Goal: Task Accomplishment & Management: Complete application form

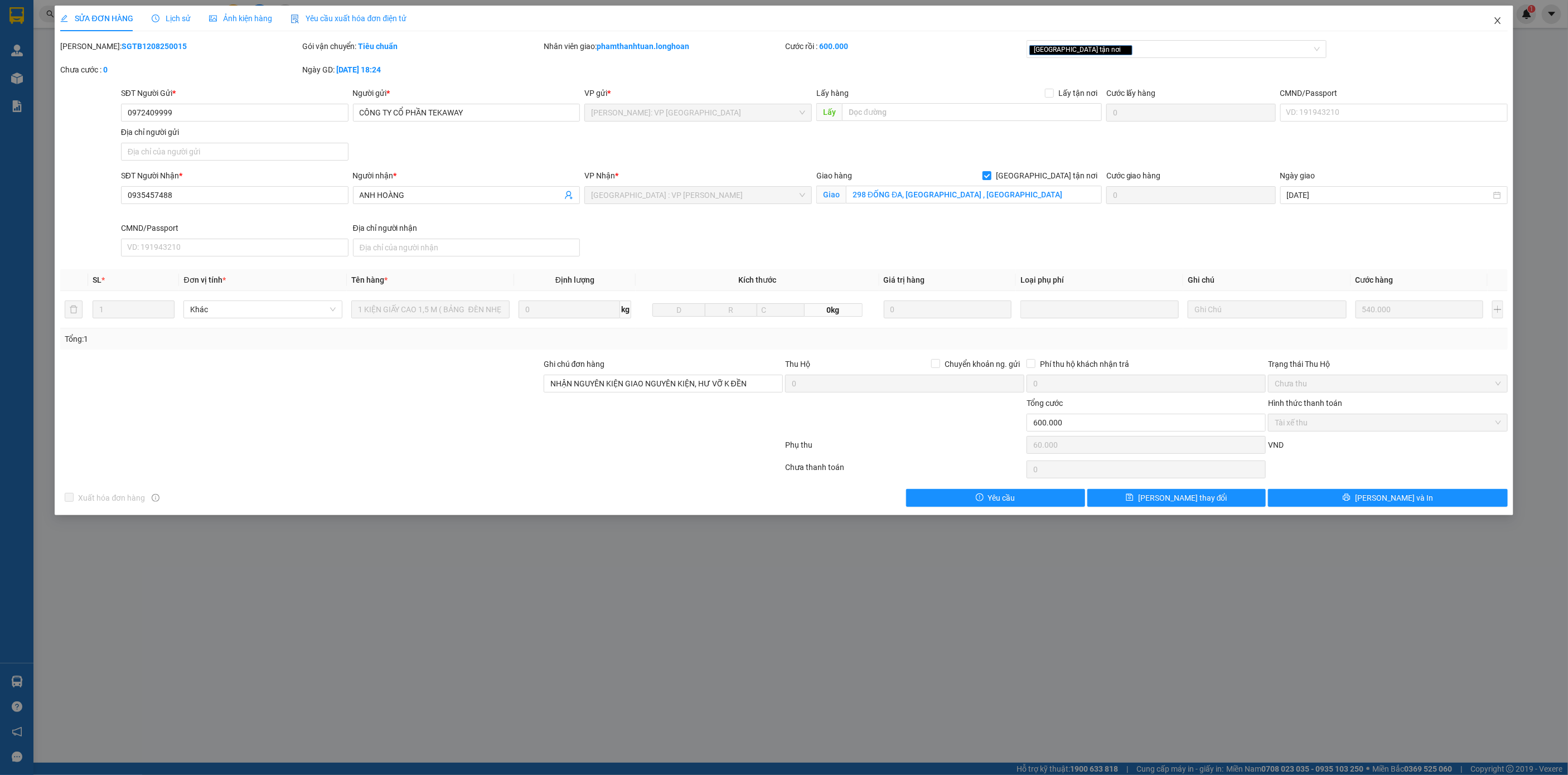
click at [1500, 15] on span "Close" at bounding box center [1498, 21] width 31 height 31
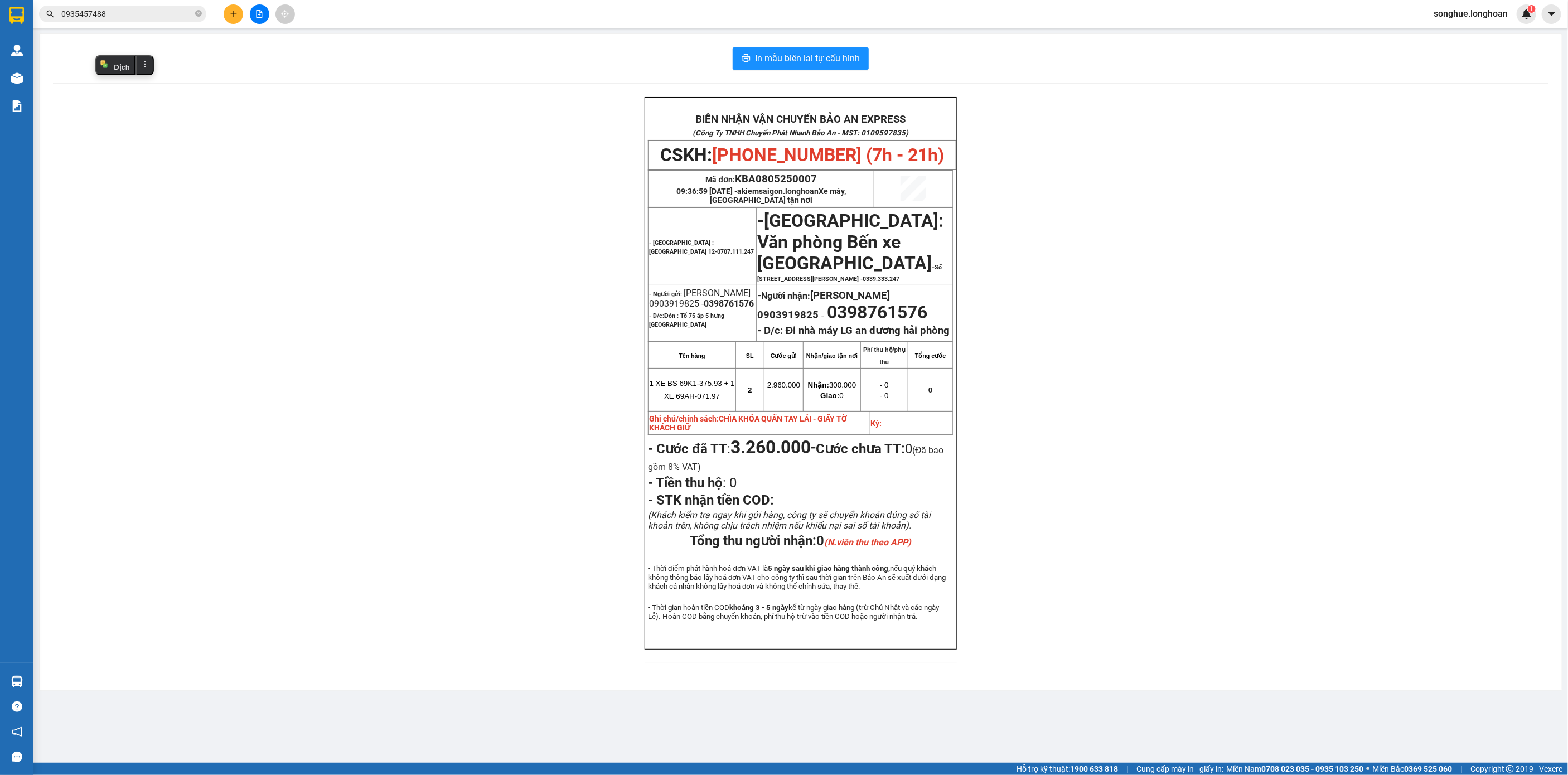
click at [146, 10] on input "0935457488" at bounding box center [127, 13] width 131 height 12
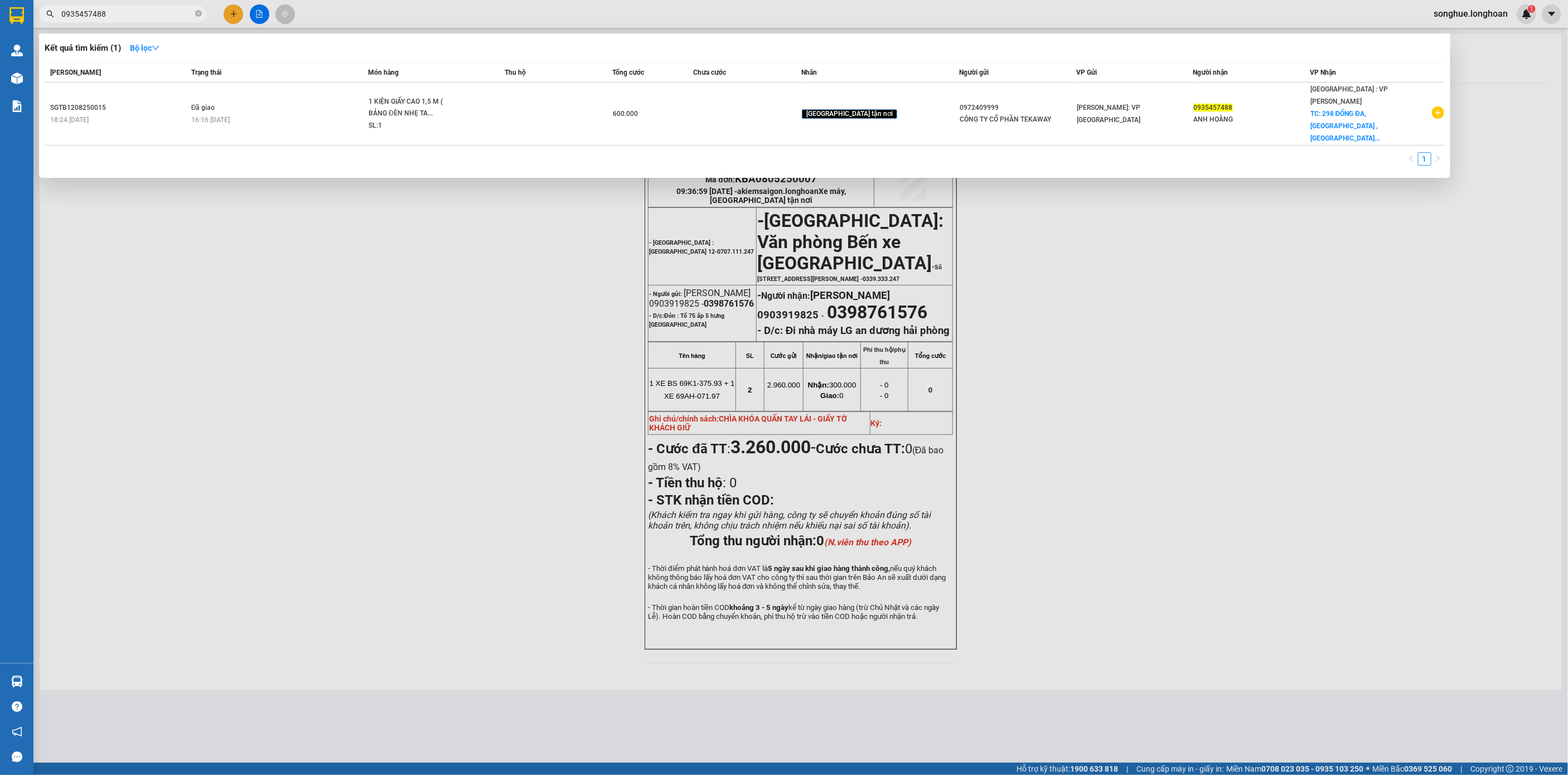
click at [146, 10] on input "0935457488" at bounding box center [127, 13] width 131 height 12
paste input "75429702"
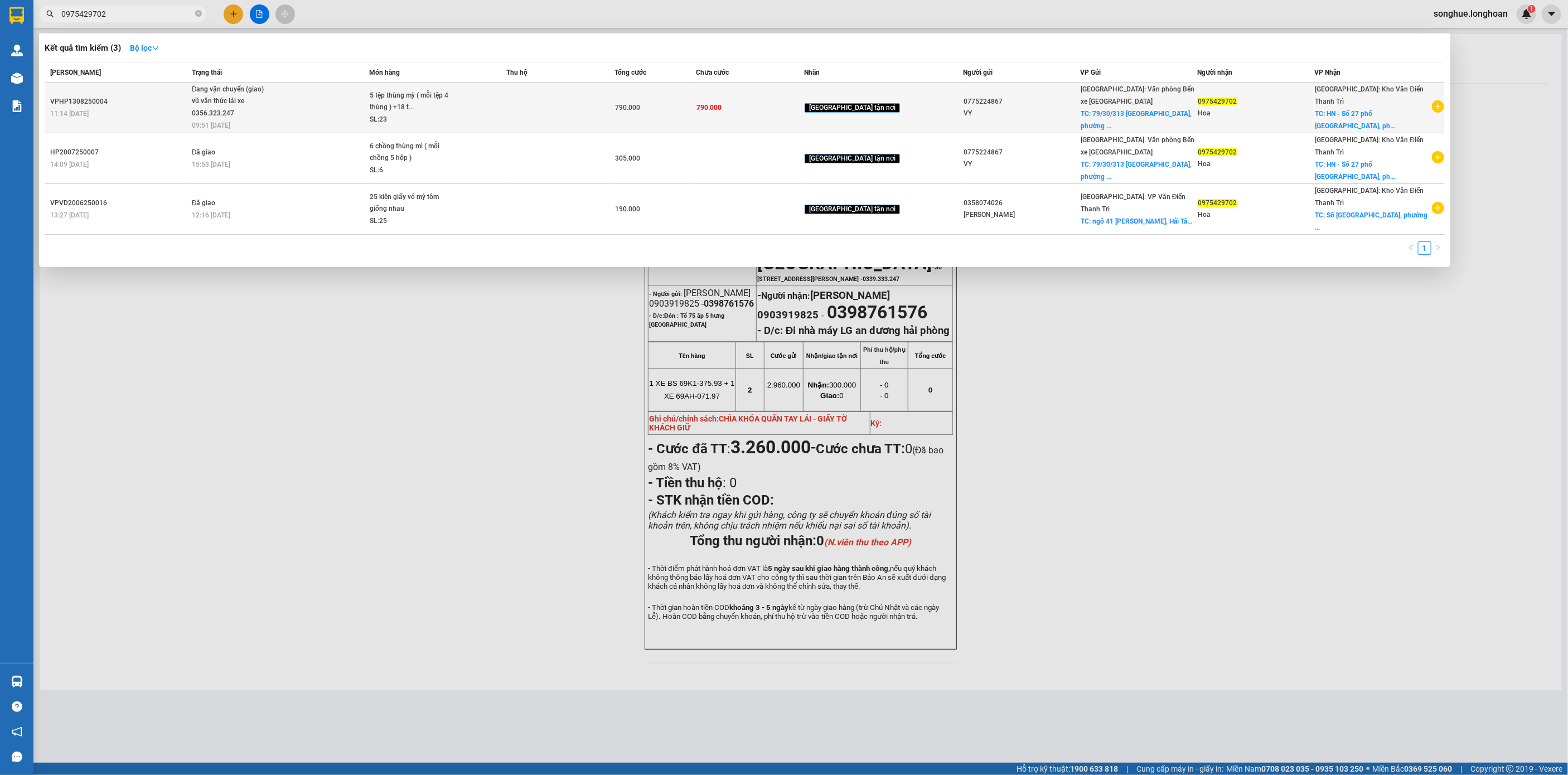
type input "0975429702"
click at [780, 121] on td "790.000" at bounding box center [750, 108] width 109 height 50
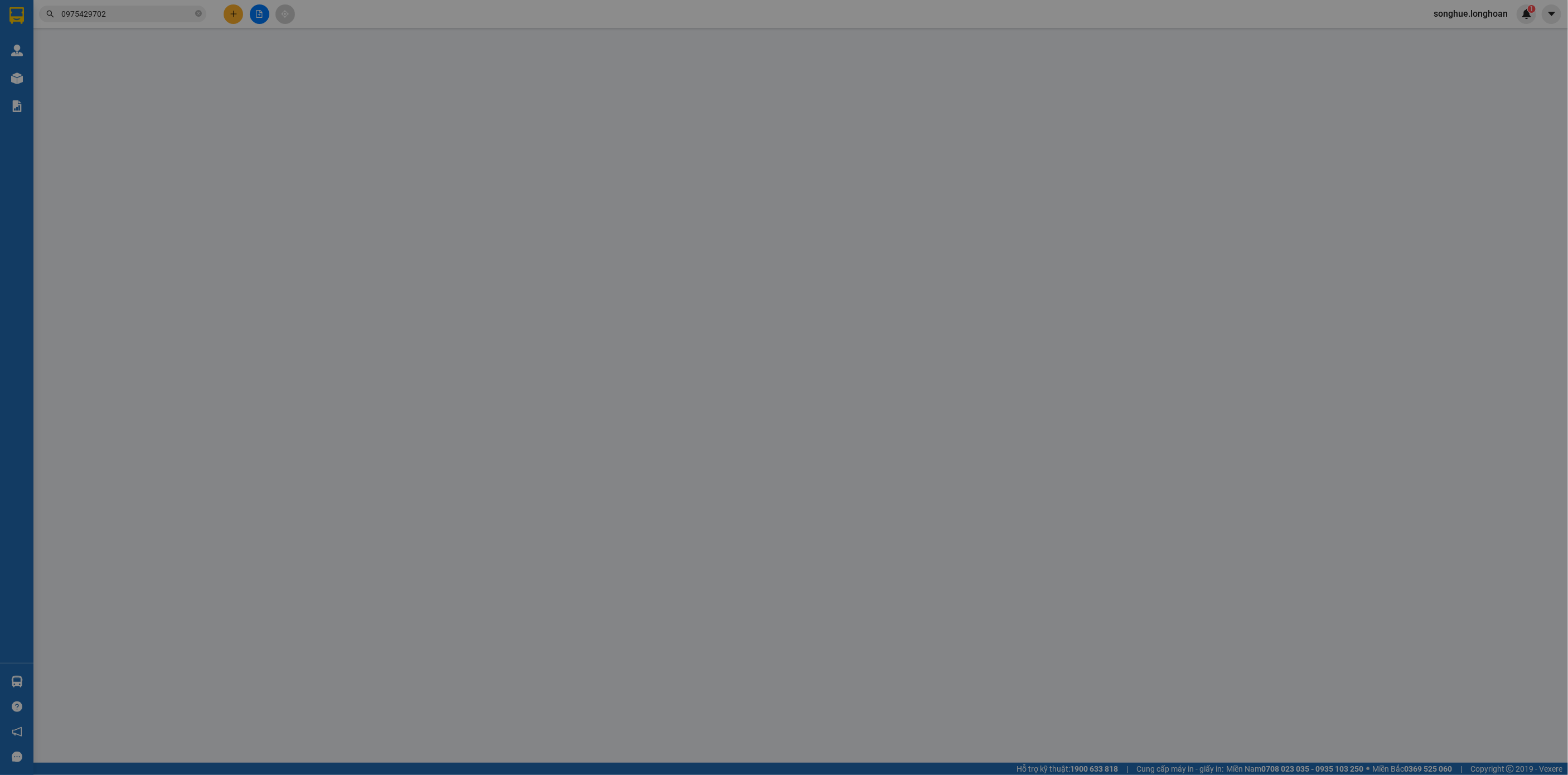
type input "0775224867"
type input "VY"
checkbox input "true"
type input "79/30/313 [GEOGRAPHIC_DATA], [GEOGRAPHIC_DATA], [GEOGRAPHIC_DATA]"
type input "0975429702"
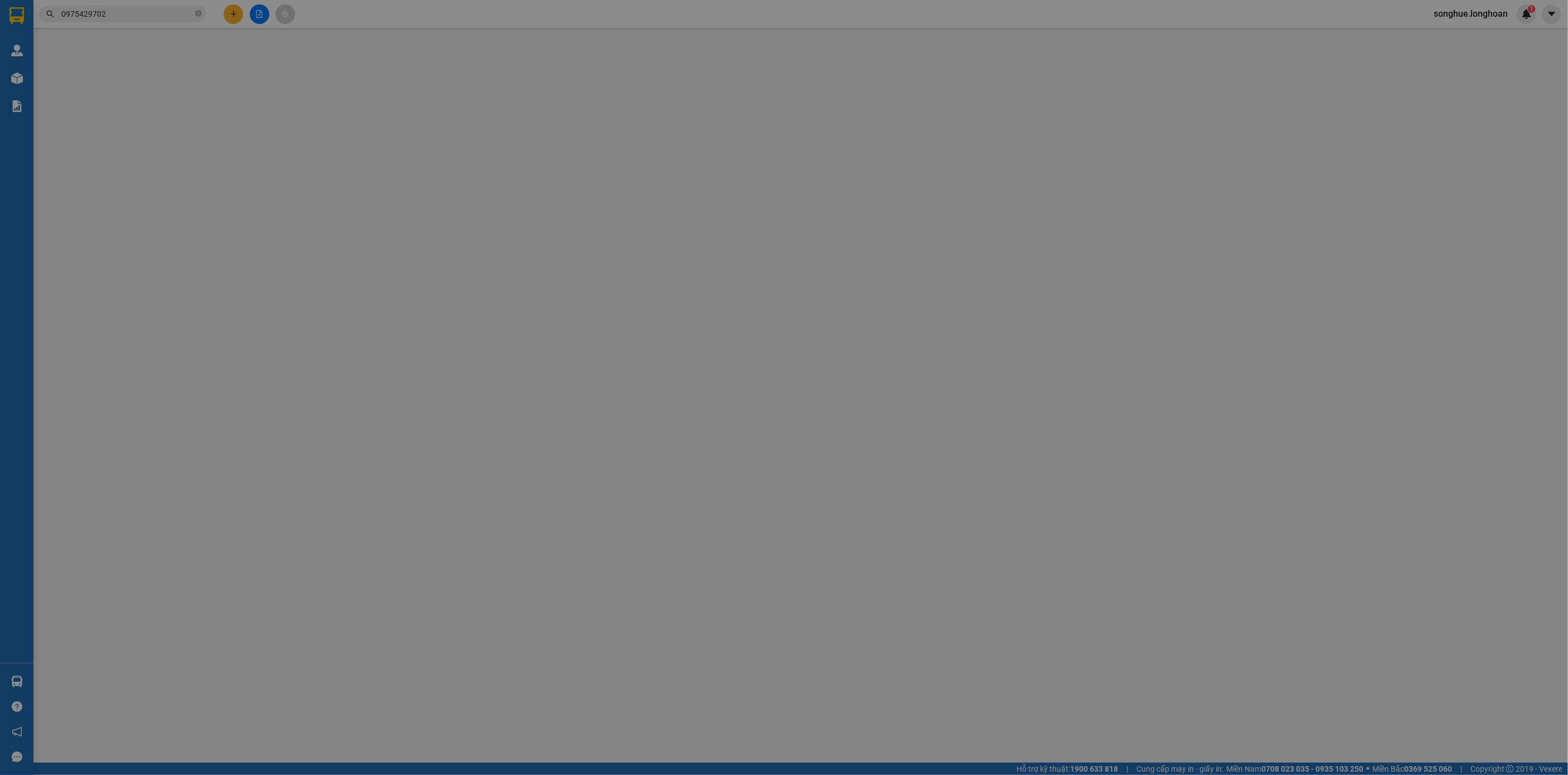
type input "Hoa"
checkbox input "true"
type input "HN - Số [GEOGRAPHIC_DATA], [GEOGRAPHIC_DATA], [GEOGRAPHIC_DATA],"
type input "nhận nguyên kiện giao nguyên kiện - Bể vỡ không đền"
type input "790.000"
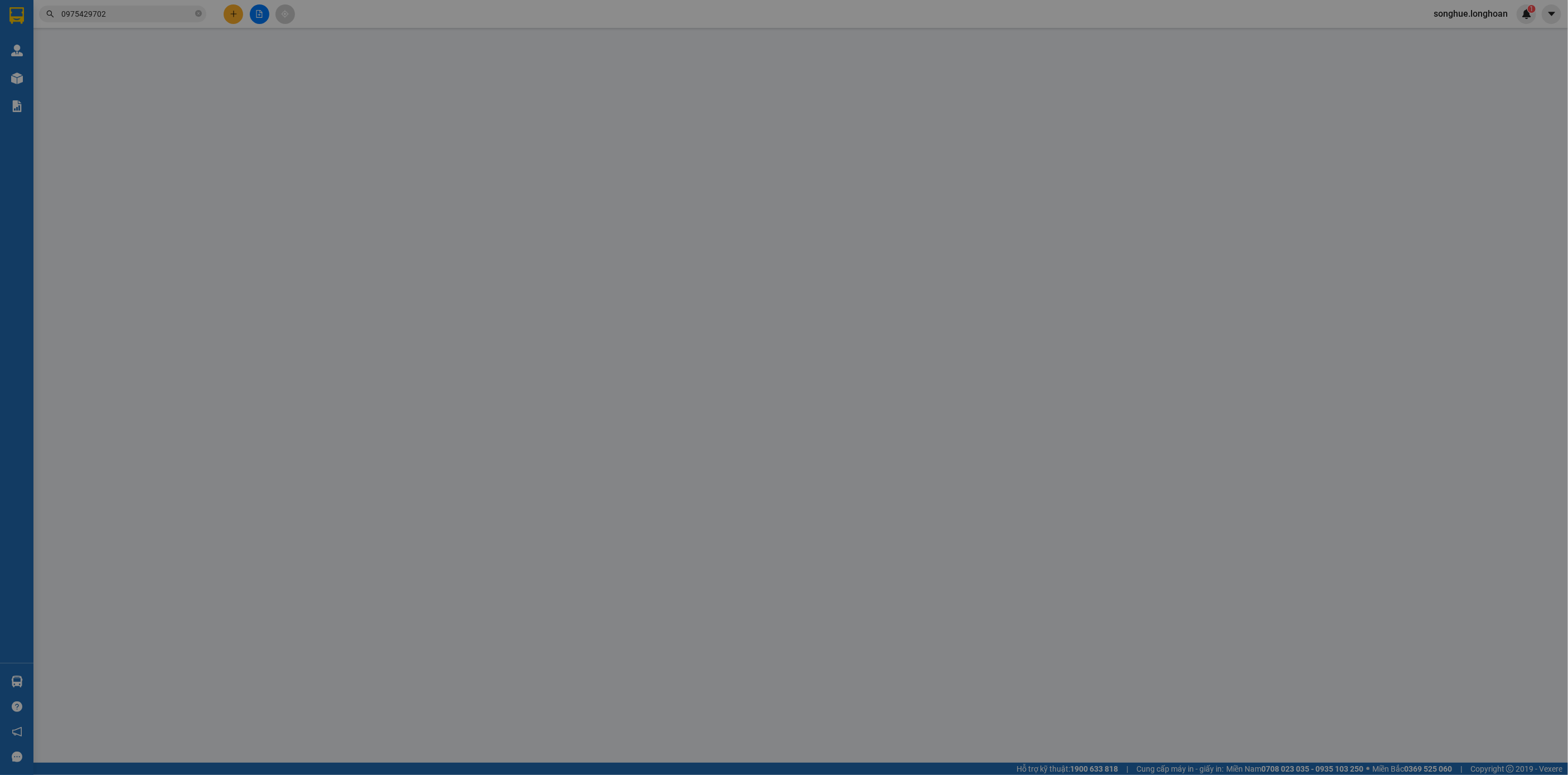
type input "790.000"
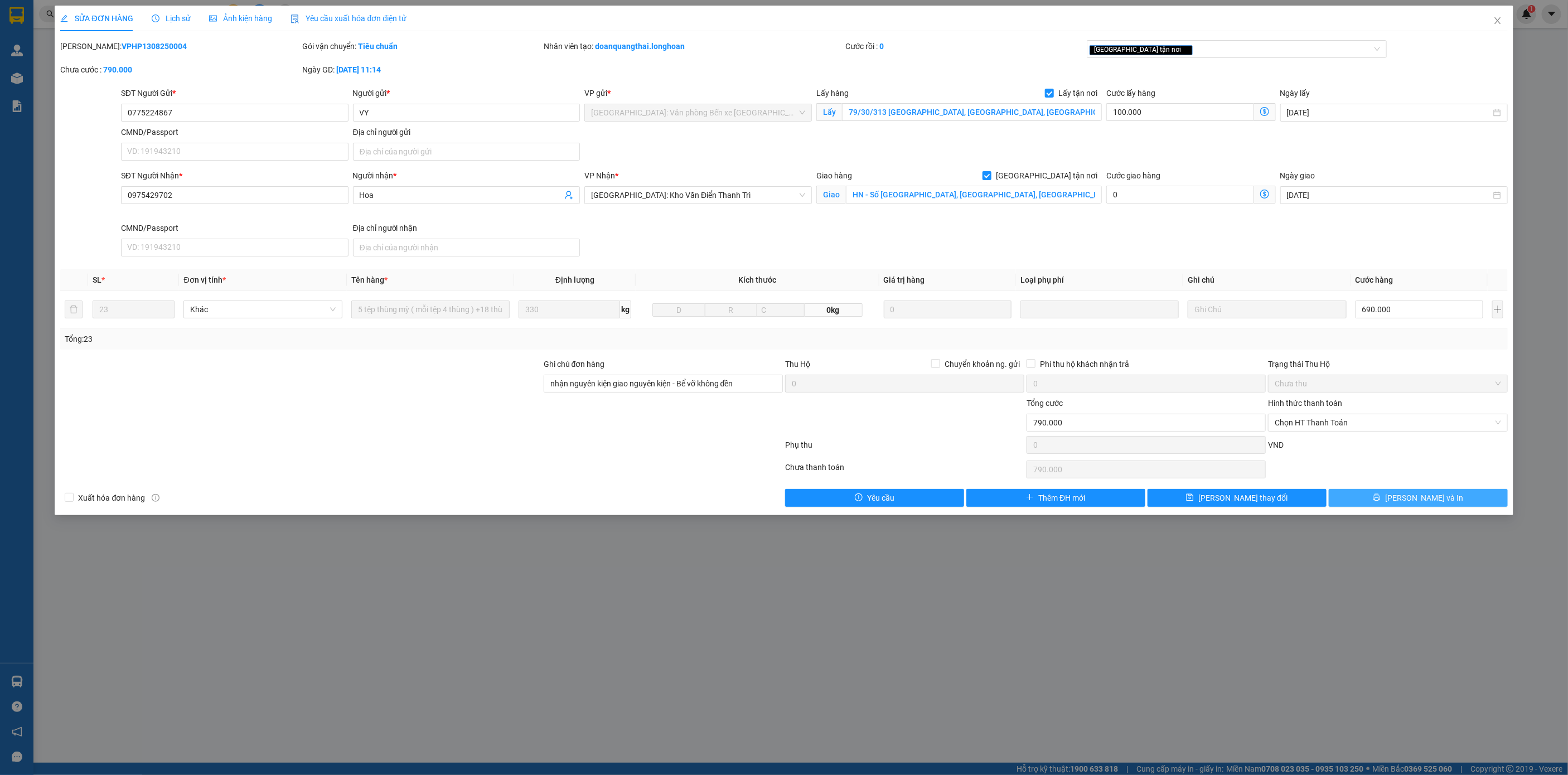
click at [1456, 507] on button "[PERSON_NAME] và In" at bounding box center [1419, 498] width 179 height 18
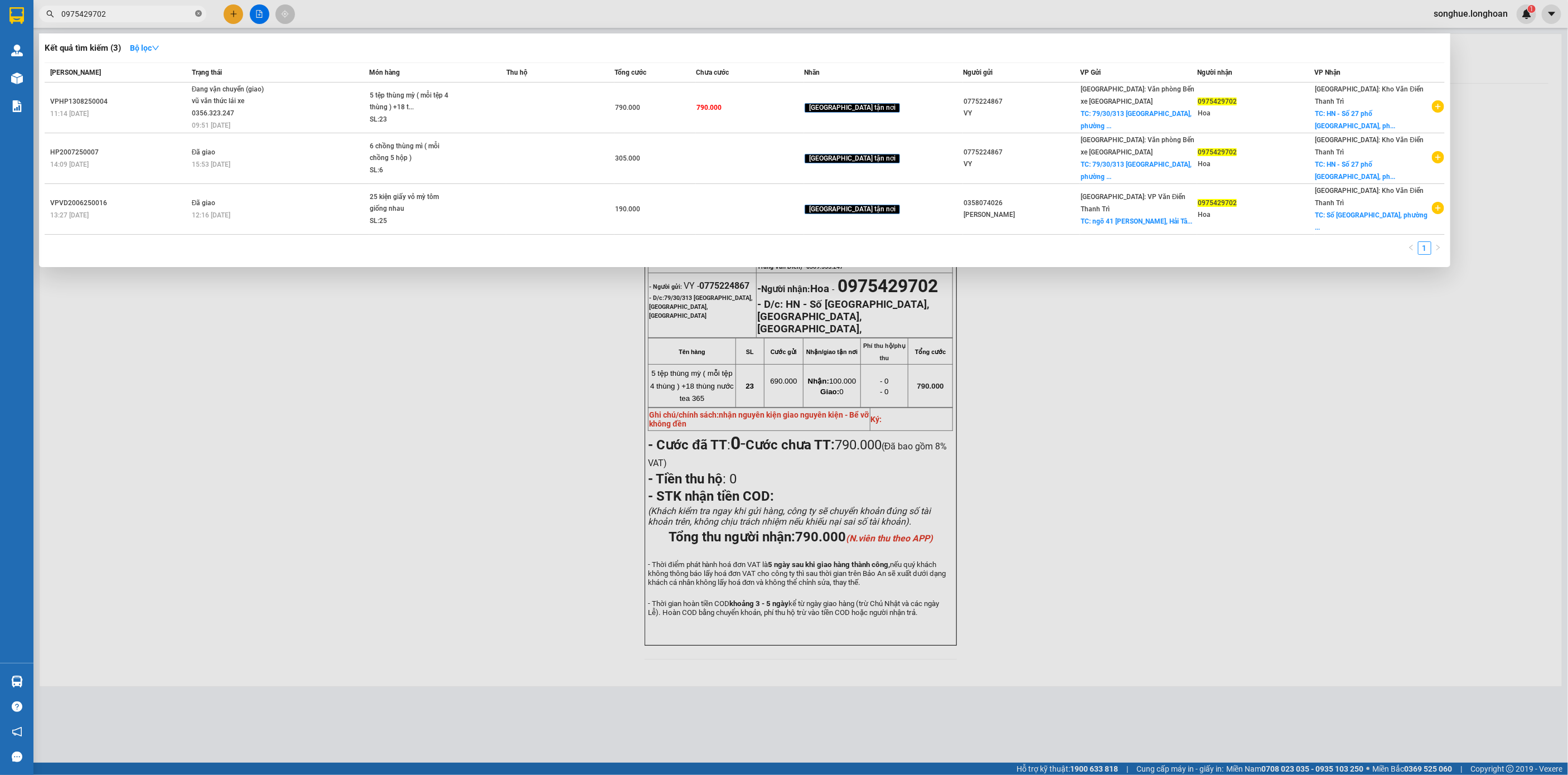
click at [201, 17] on icon "close-circle" at bounding box center [198, 13] width 7 height 7
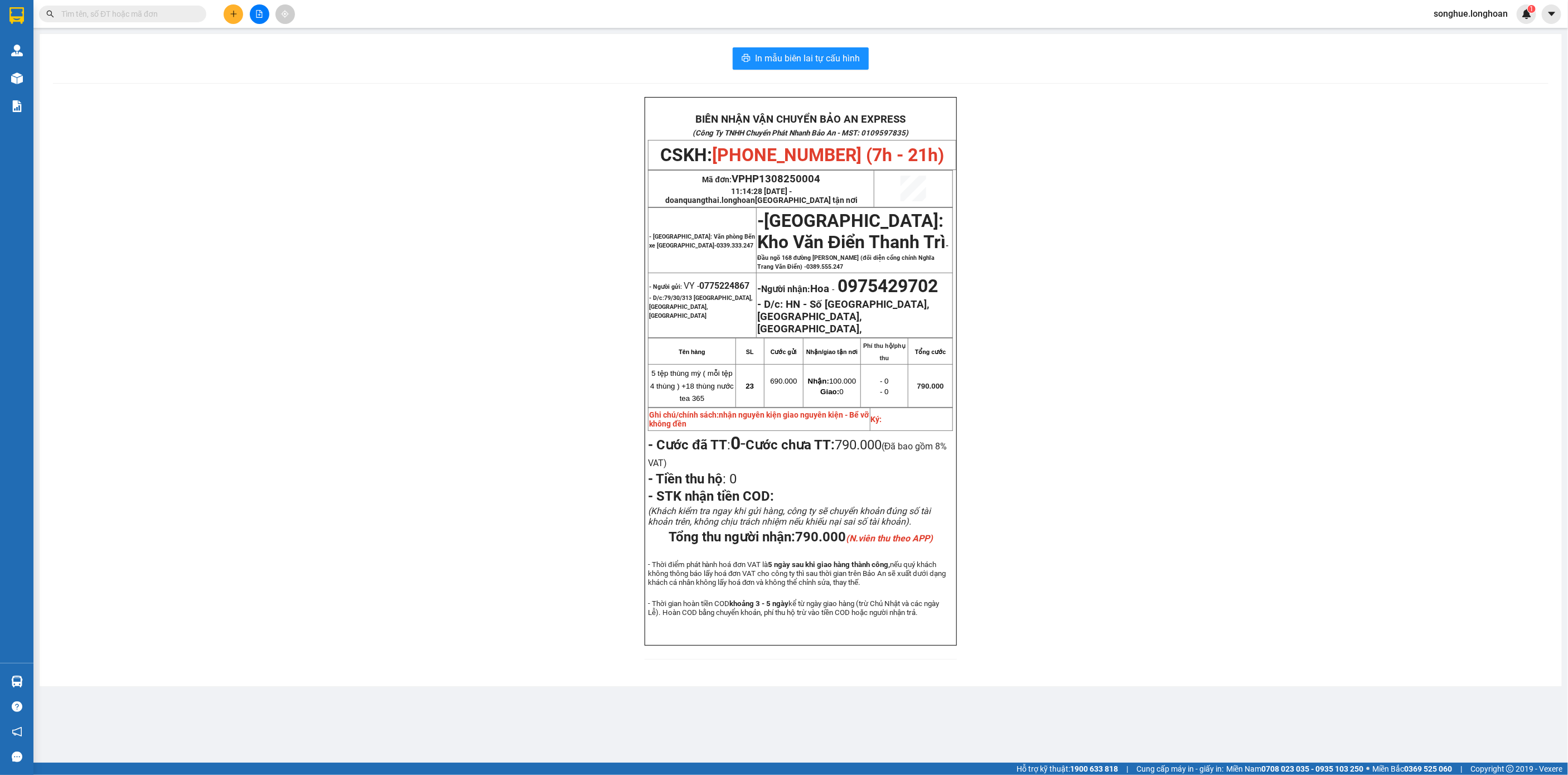
paste input "0931982988"
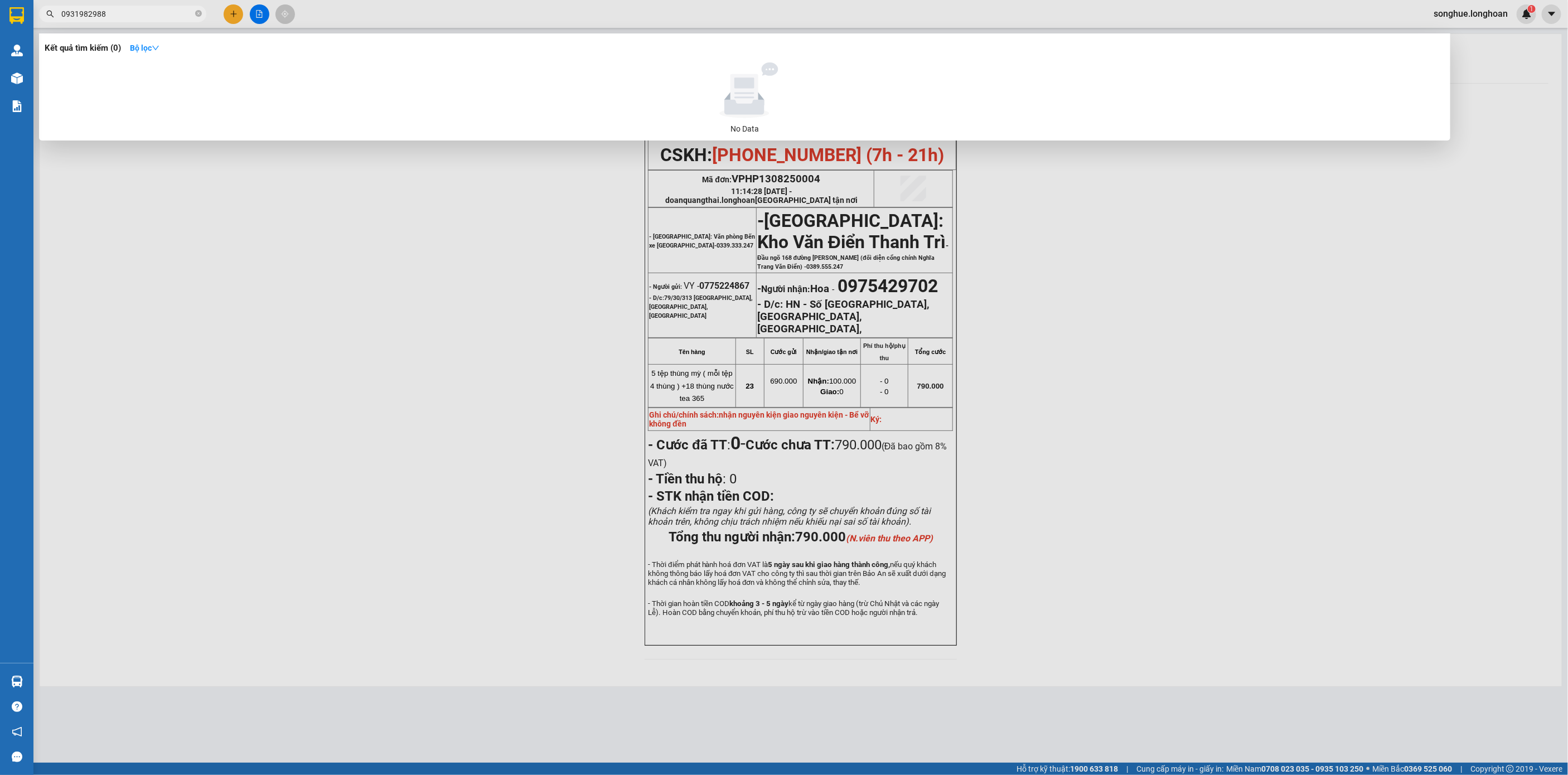
type input "0931982988"
click at [60, 13] on span "0931982988" at bounding box center [123, 14] width 168 height 17
drag, startPoint x: 61, startPoint y: 8, endPoint x: 123, endPoint y: 123, distance: 130.6
click at [62, 11] on input "0931982988" at bounding box center [127, 13] width 131 height 12
